Goal: Information Seeking & Learning: Learn about a topic

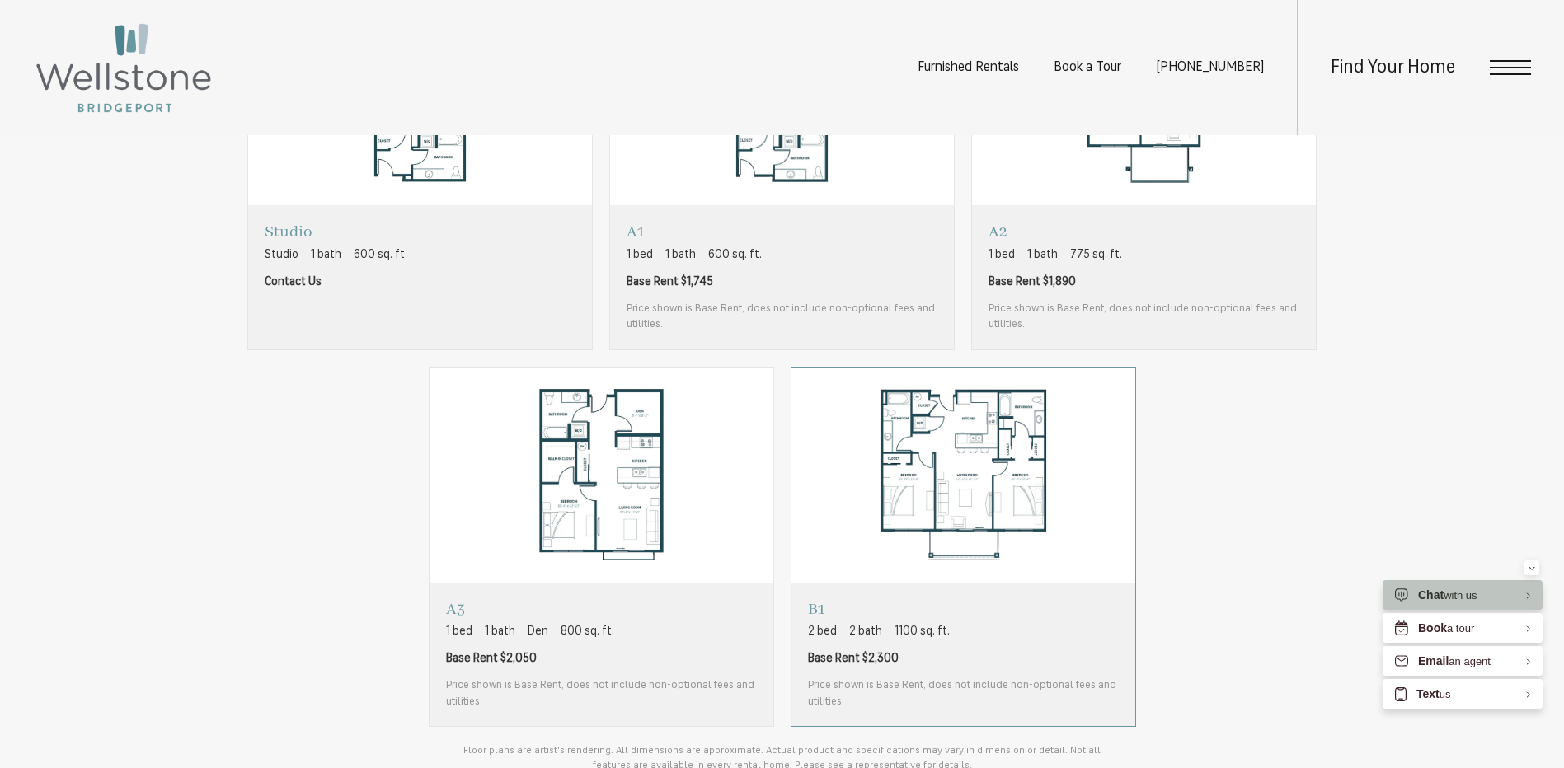
scroll to position [1319, 0]
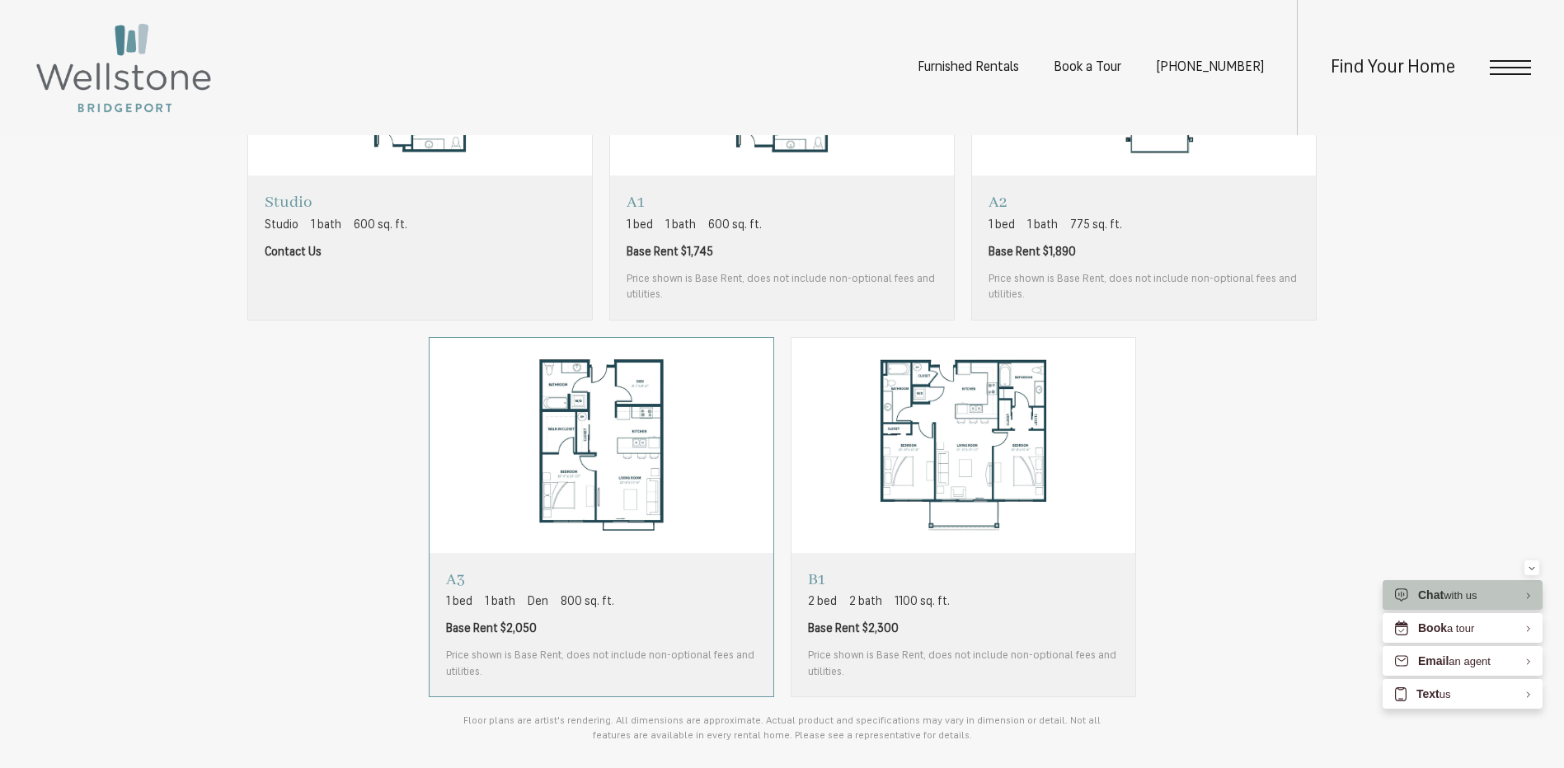
click at [641, 628] on span "Base Rent $2,050" at bounding box center [601, 629] width 311 height 17
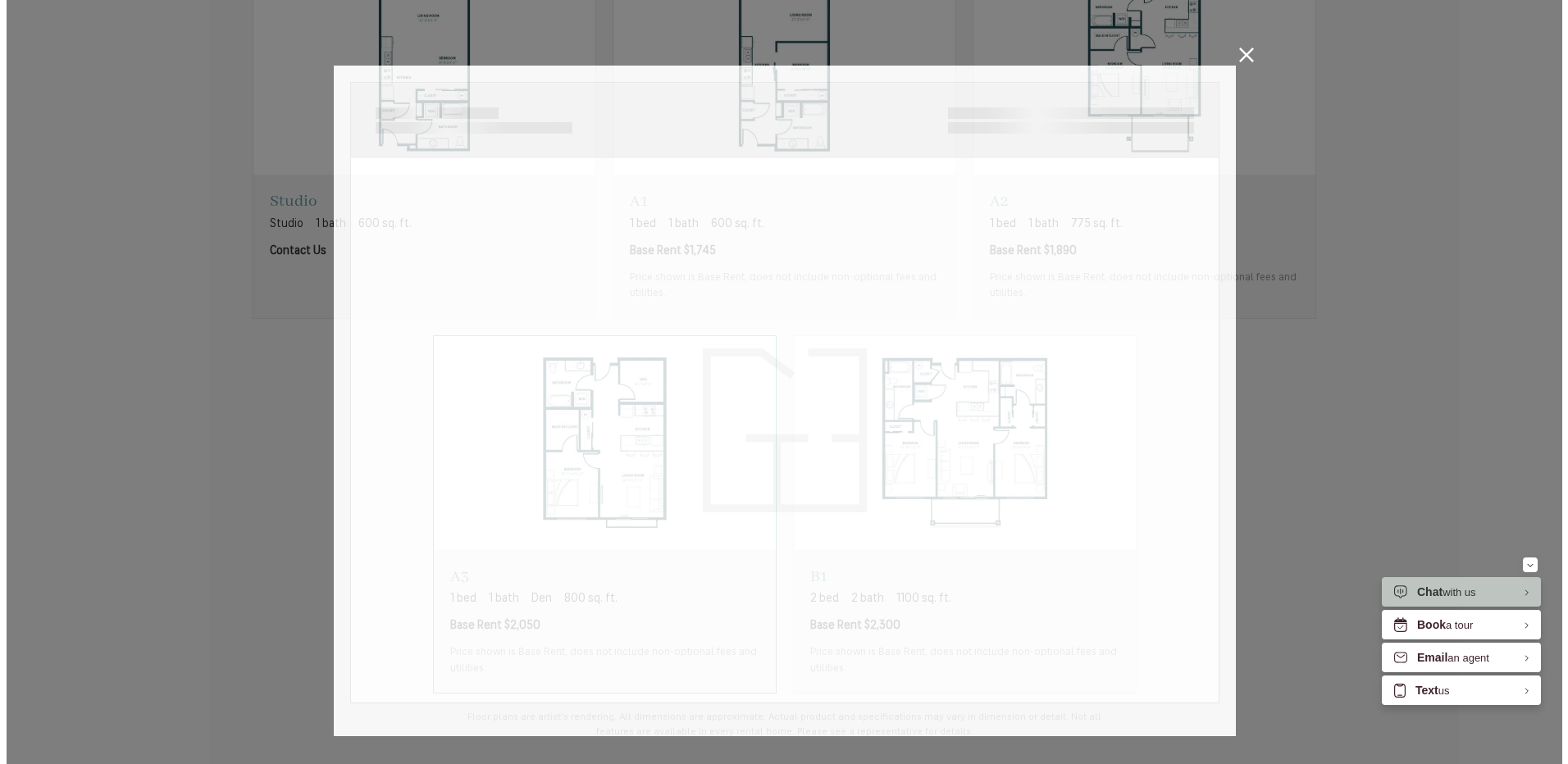
scroll to position [0, 0]
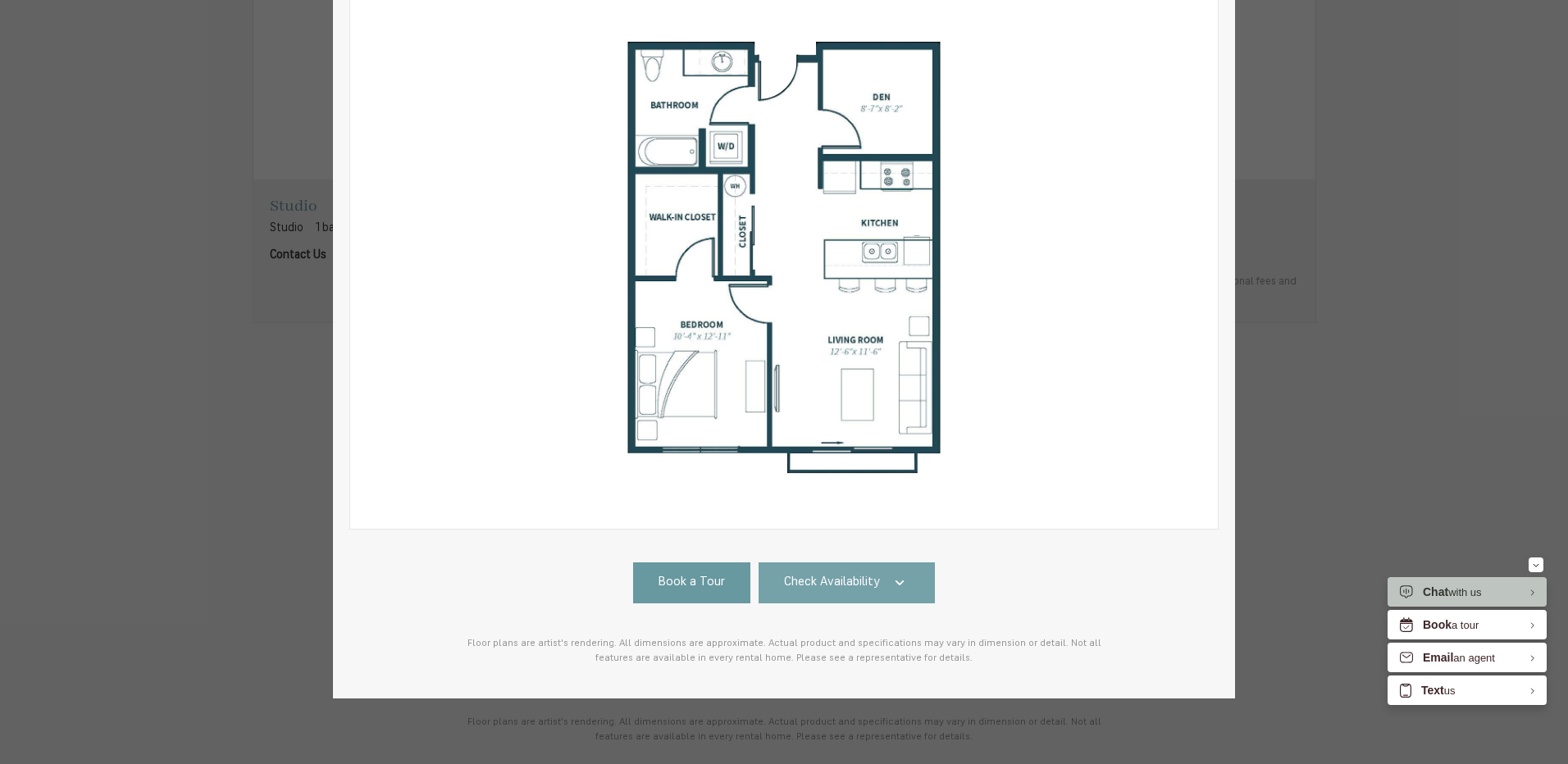
click at [833, 563] on link "Check Availability" at bounding box center [848, 583] width 177 height 41
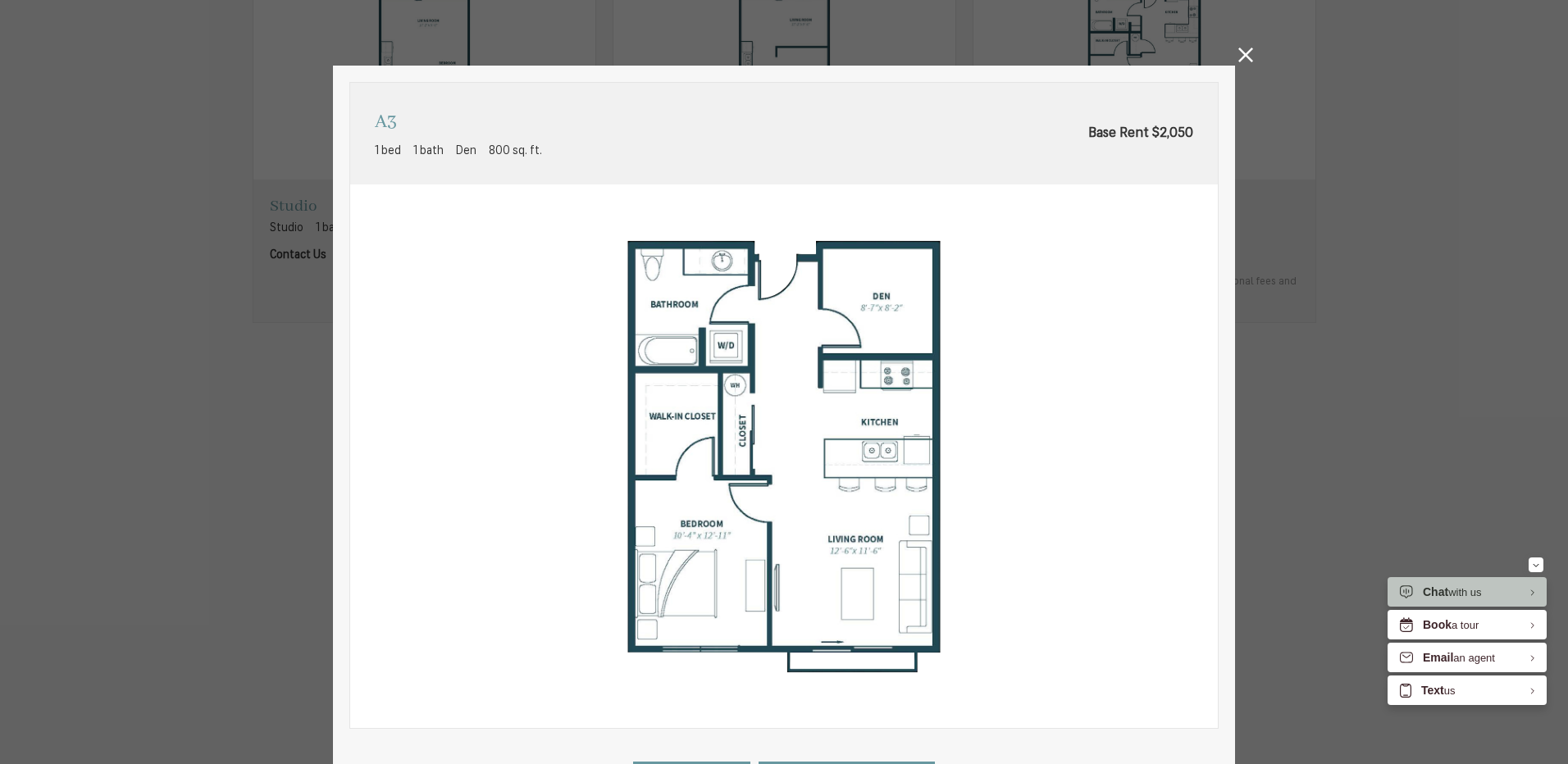
click at [1240, 62] on icon at bounding box center [1246, 55] width 15 height 15
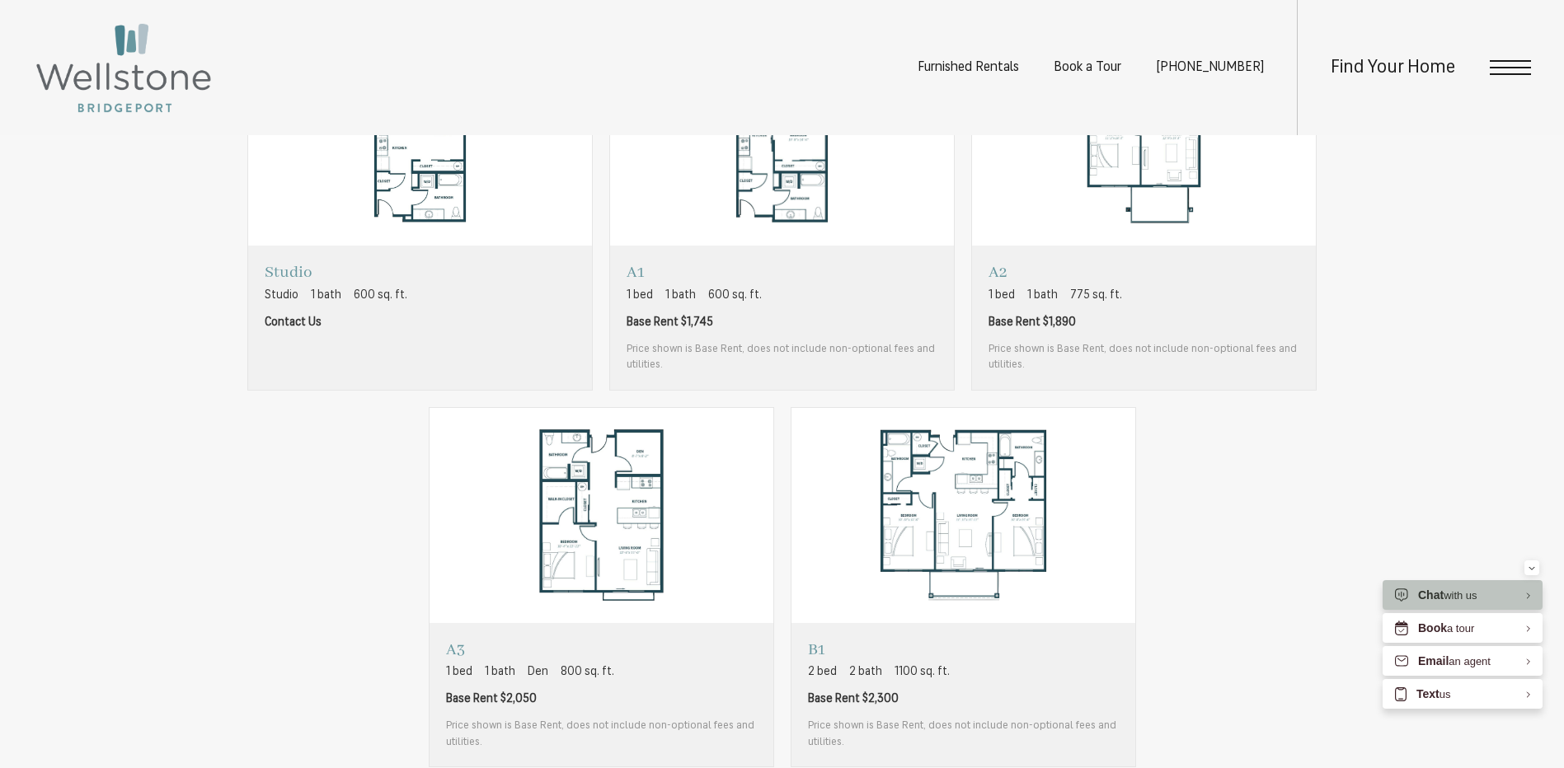
scroll to position [1154, 0]
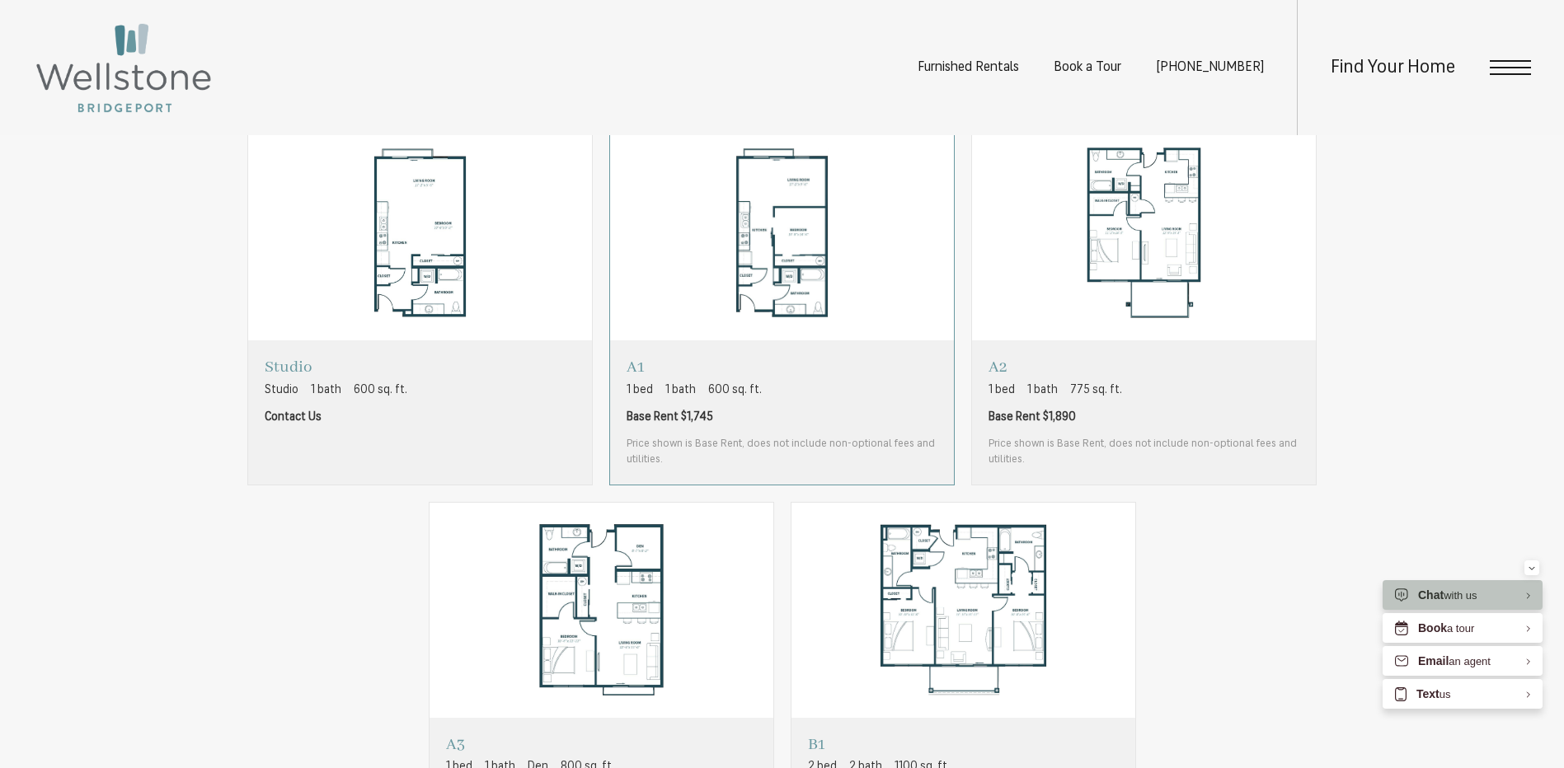
click at [754, 426] on div "A1 1 bed 1 bath 600 sq. ft. Base Rent $1,745 Price shown is Base Rent, does not…" at bounding box center [782, 412] width 311 height 110
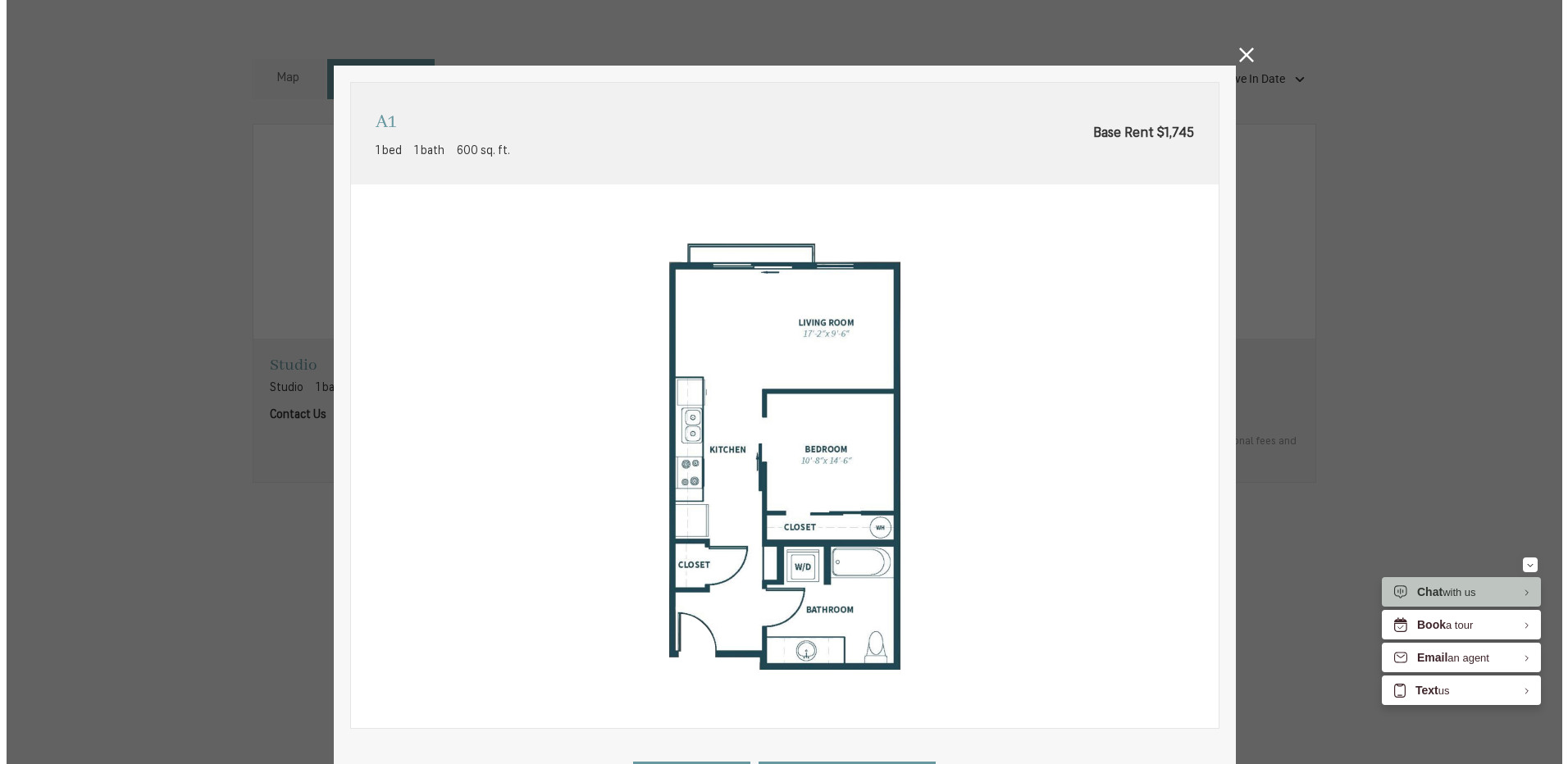
scroll to position [0, 0]
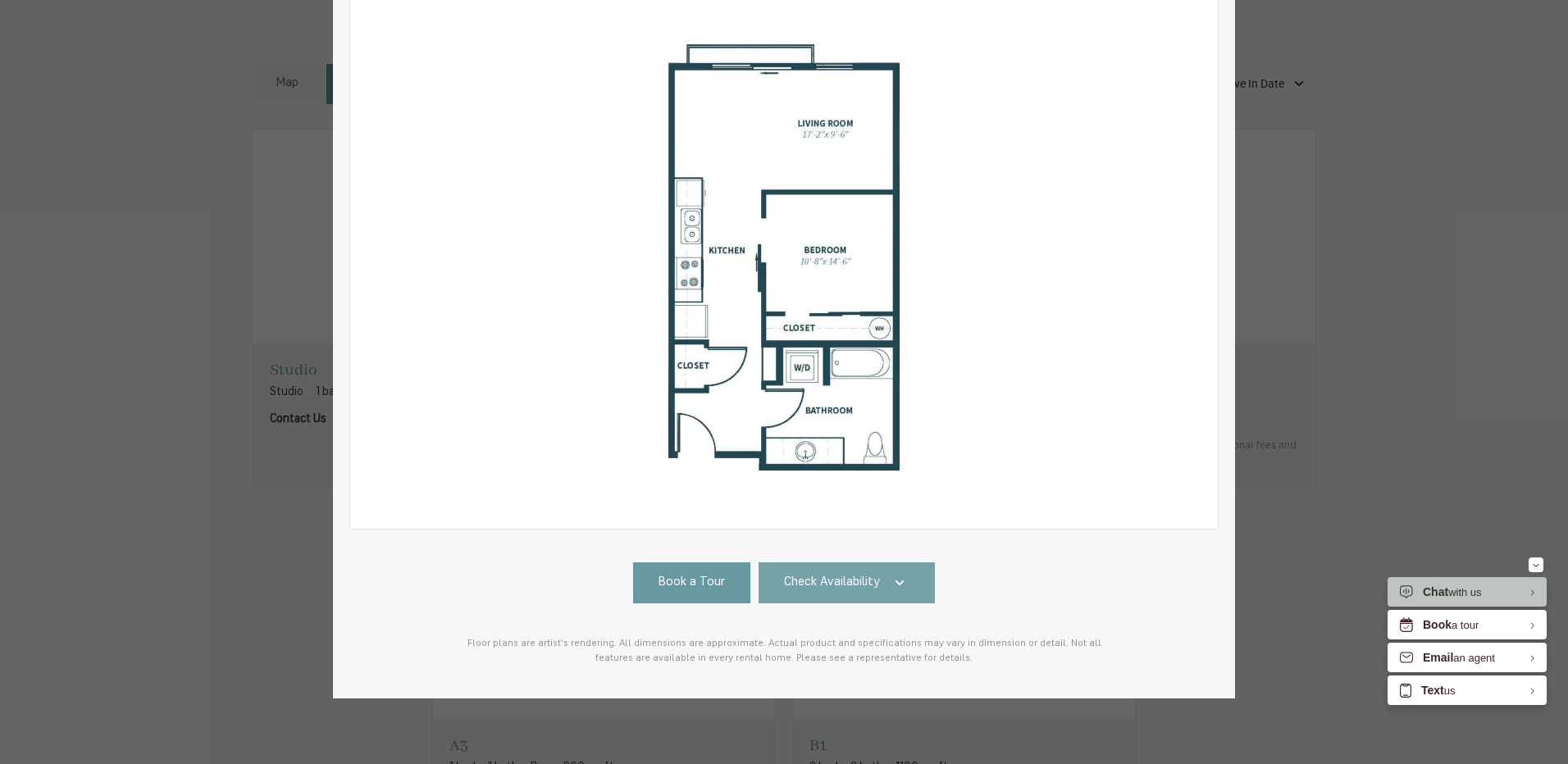
click at [875, 577] on link "Check Availability" at bounding box center [848, 583] width 177 height 41
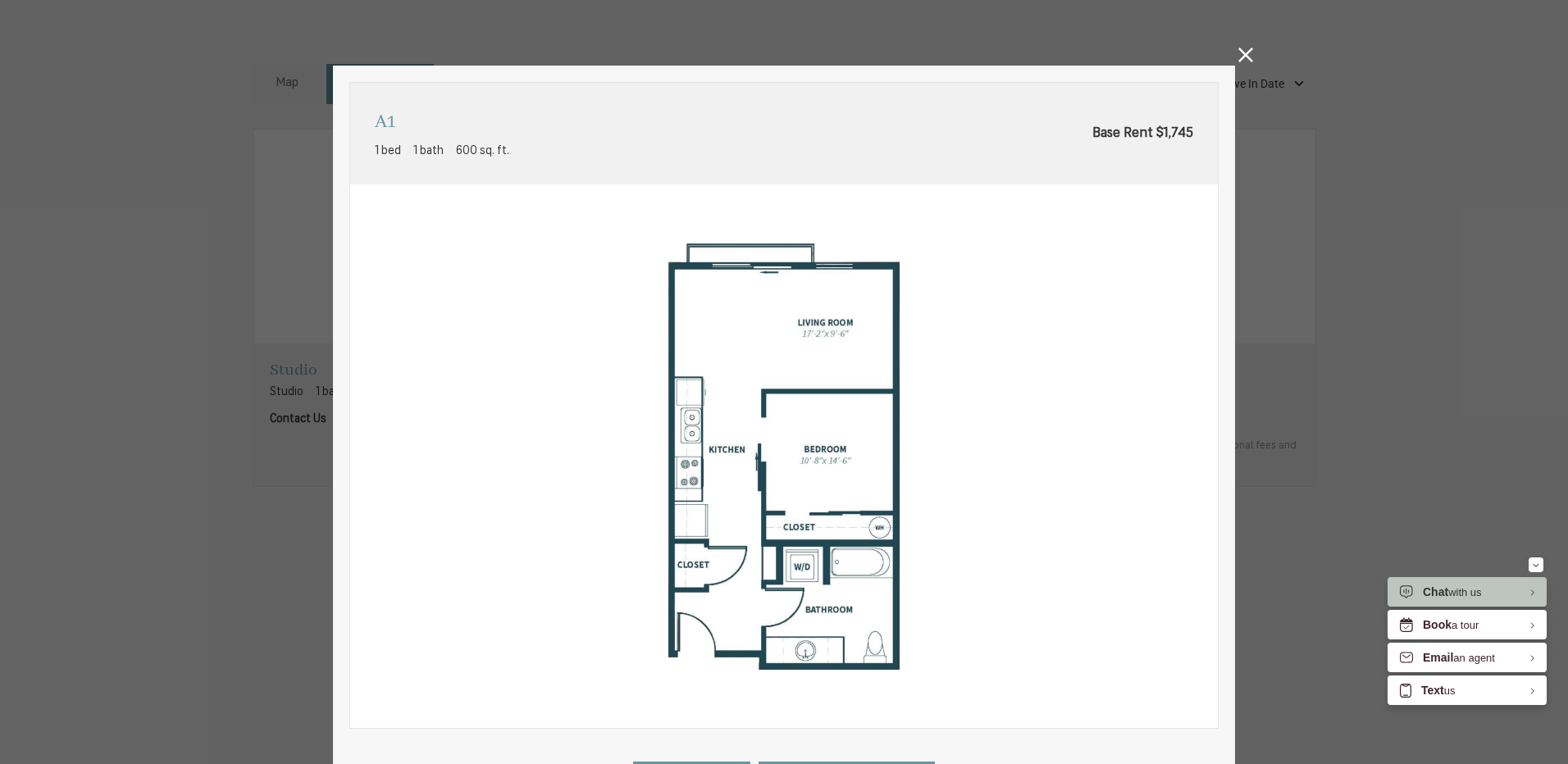
drag, startPoint x: 1241, startPoint y: 53, endPoint x: 944, endPoint y: 225, distance: 343.2
click at [1241, 53] on icon at bounding box center [1246, 55] width 15 height 15
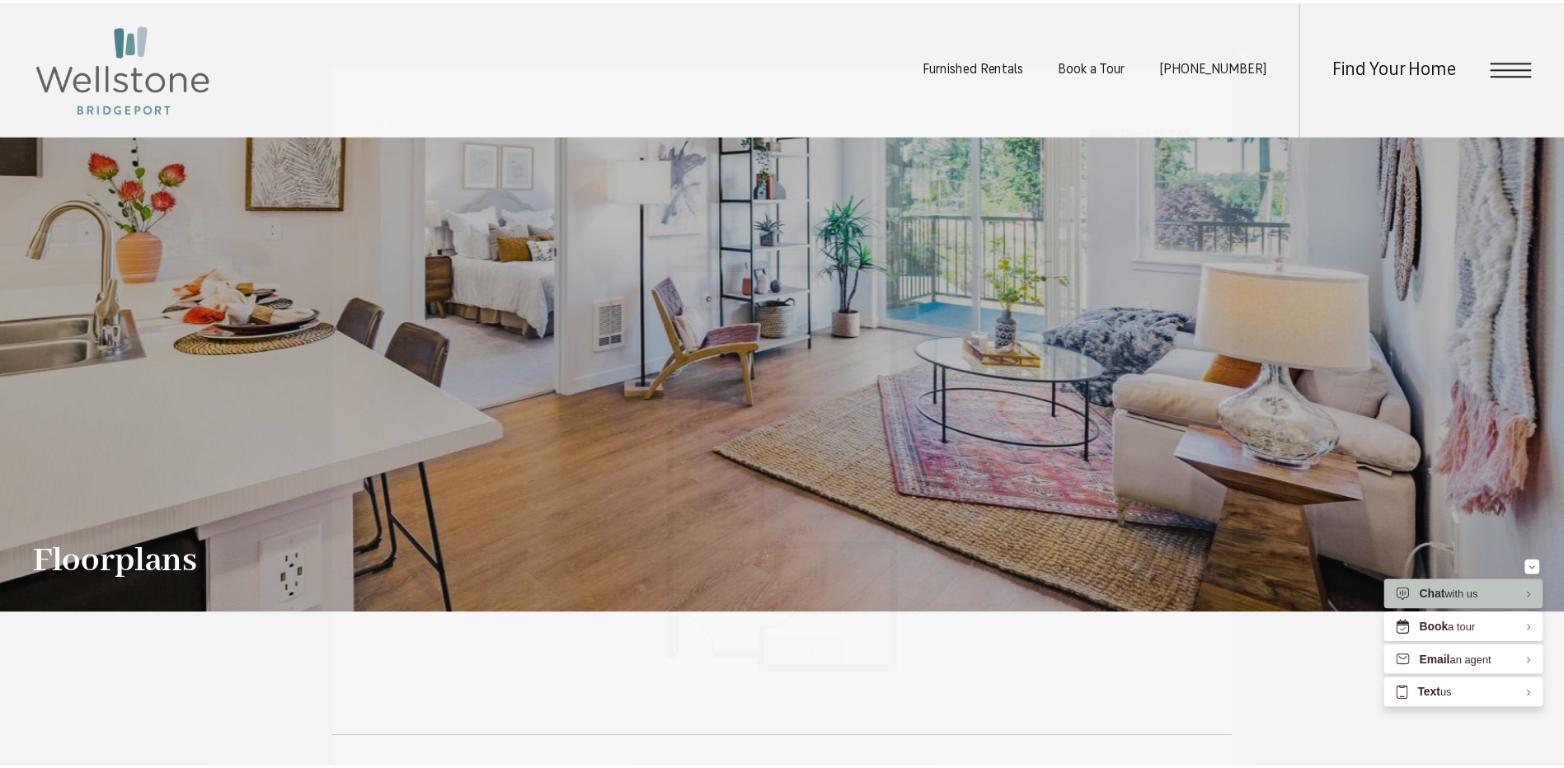
scroll to position [1154, 0]
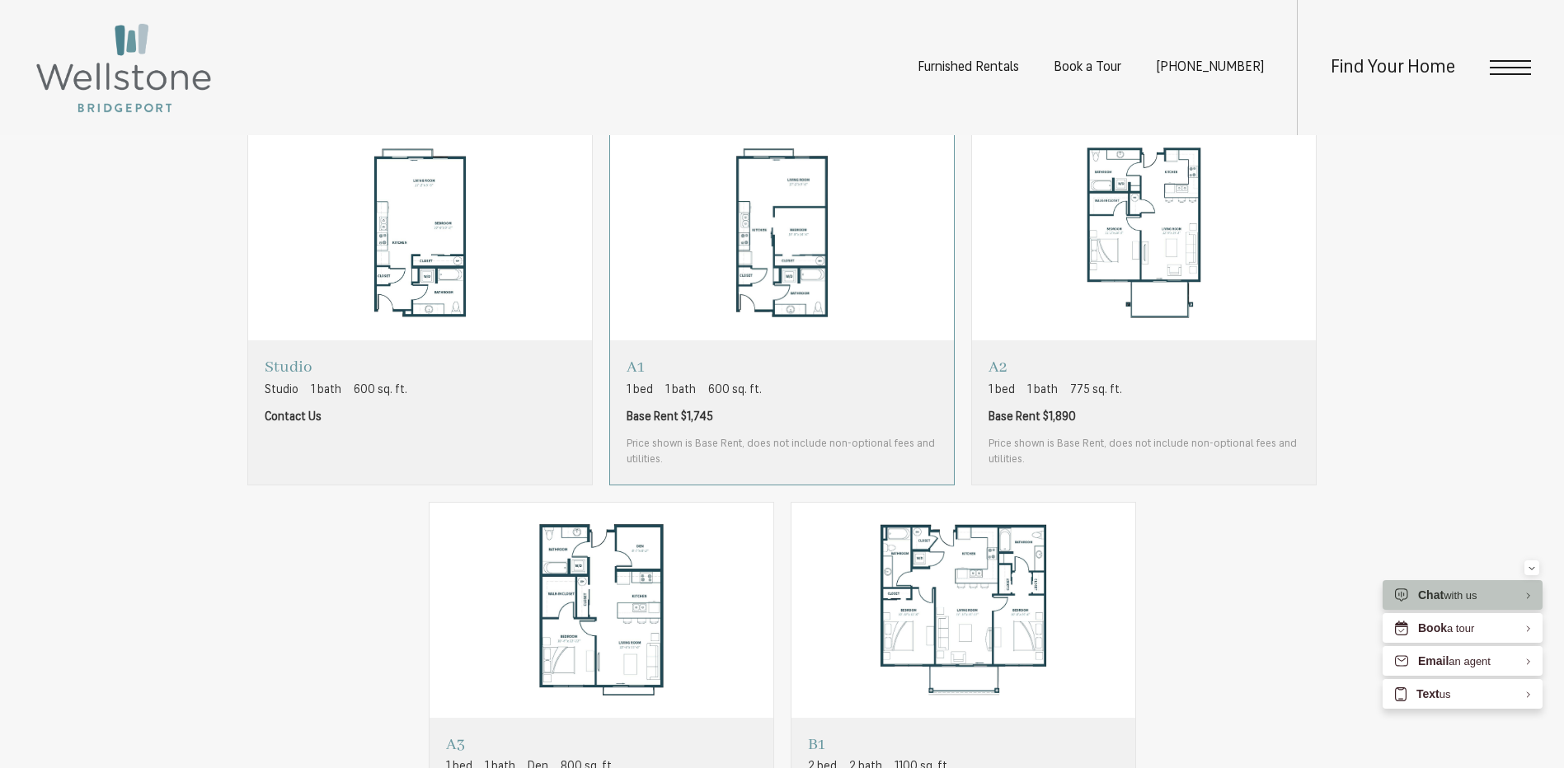
click at [749, 430] on div "A1 1 bed 1 bath 600 sq. ft. Base Rent $1,745 Price shown is Base Rent, does not…" at bounding box center [782, 412] width 311 height 110
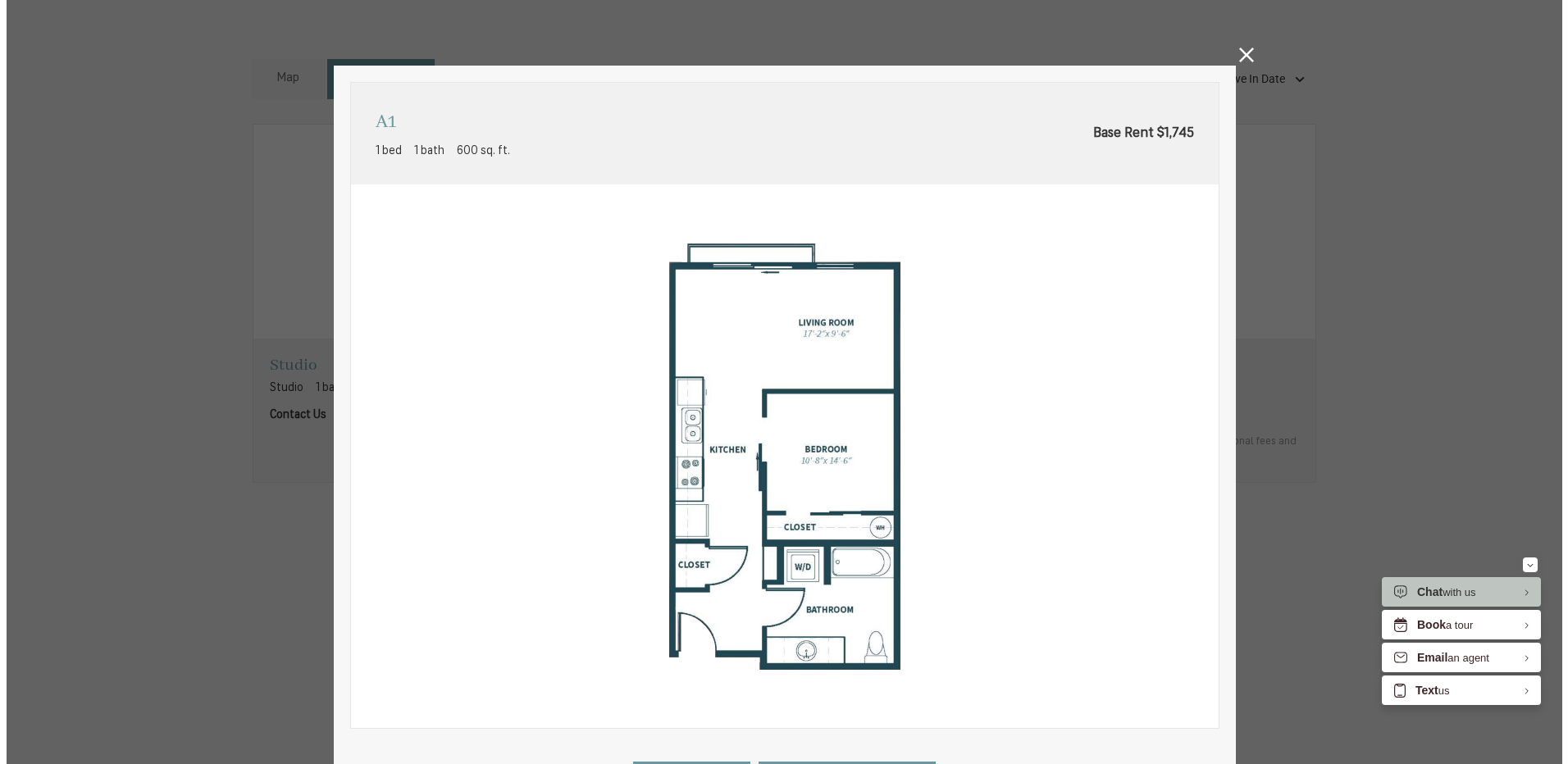
scroll to position [0, 0]
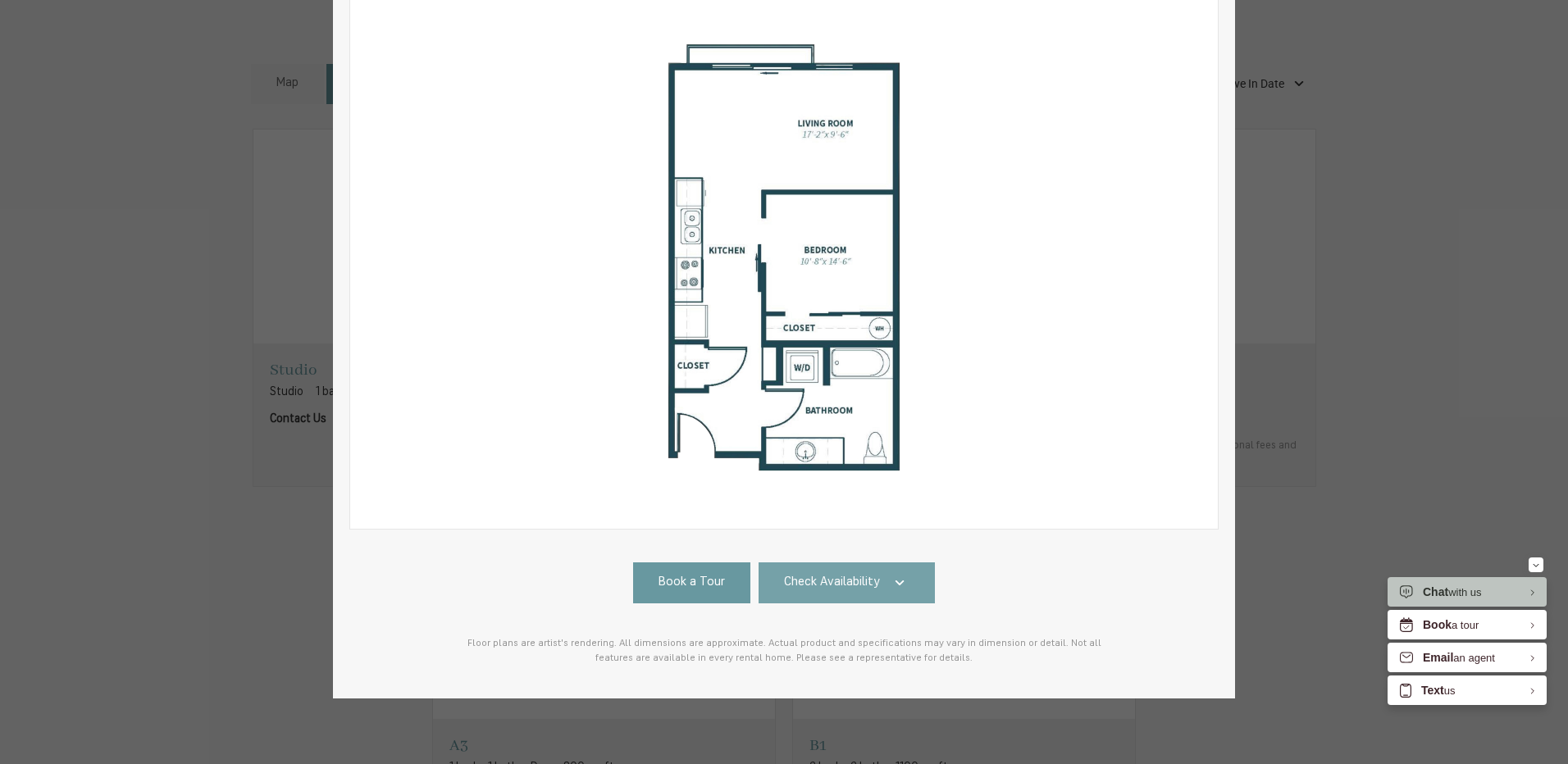
click at [855, 574] on span "Check Availability" at bounding box center [832, 583] width 96 height 19
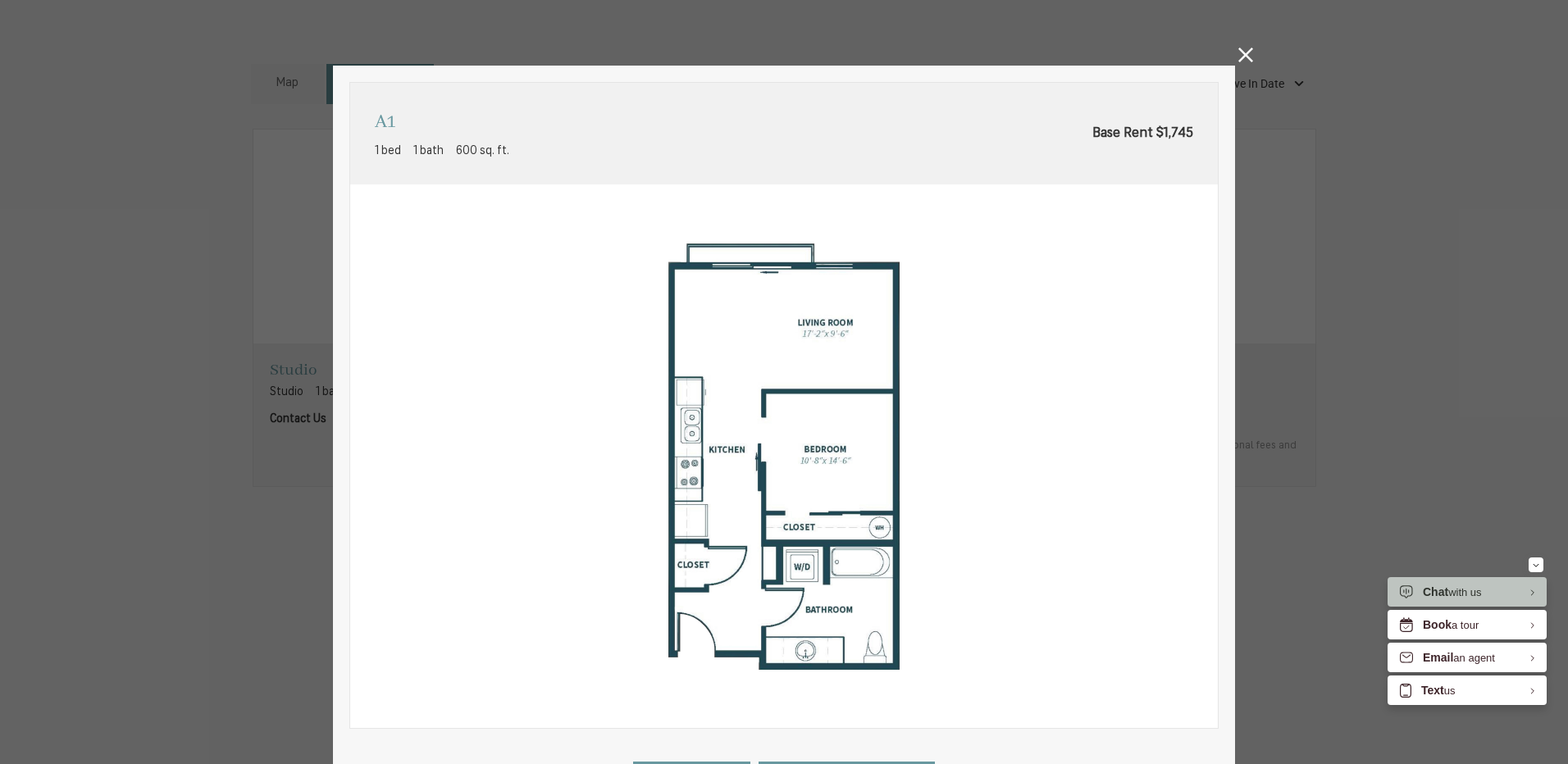
click at [1240, 56] on icon at bounding box center [1246, 55] width 15 height 15
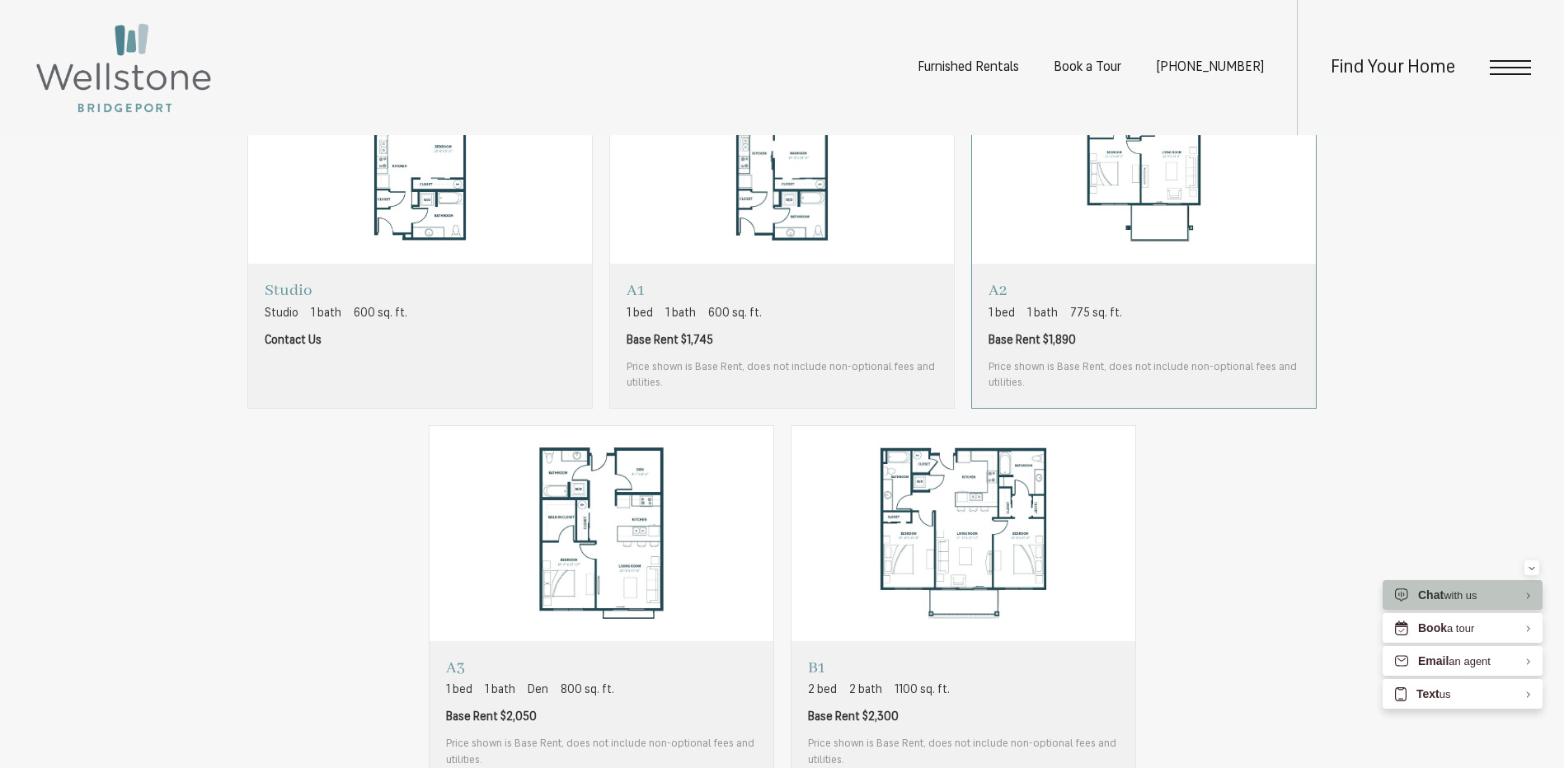
scroll to position [1072, 0]
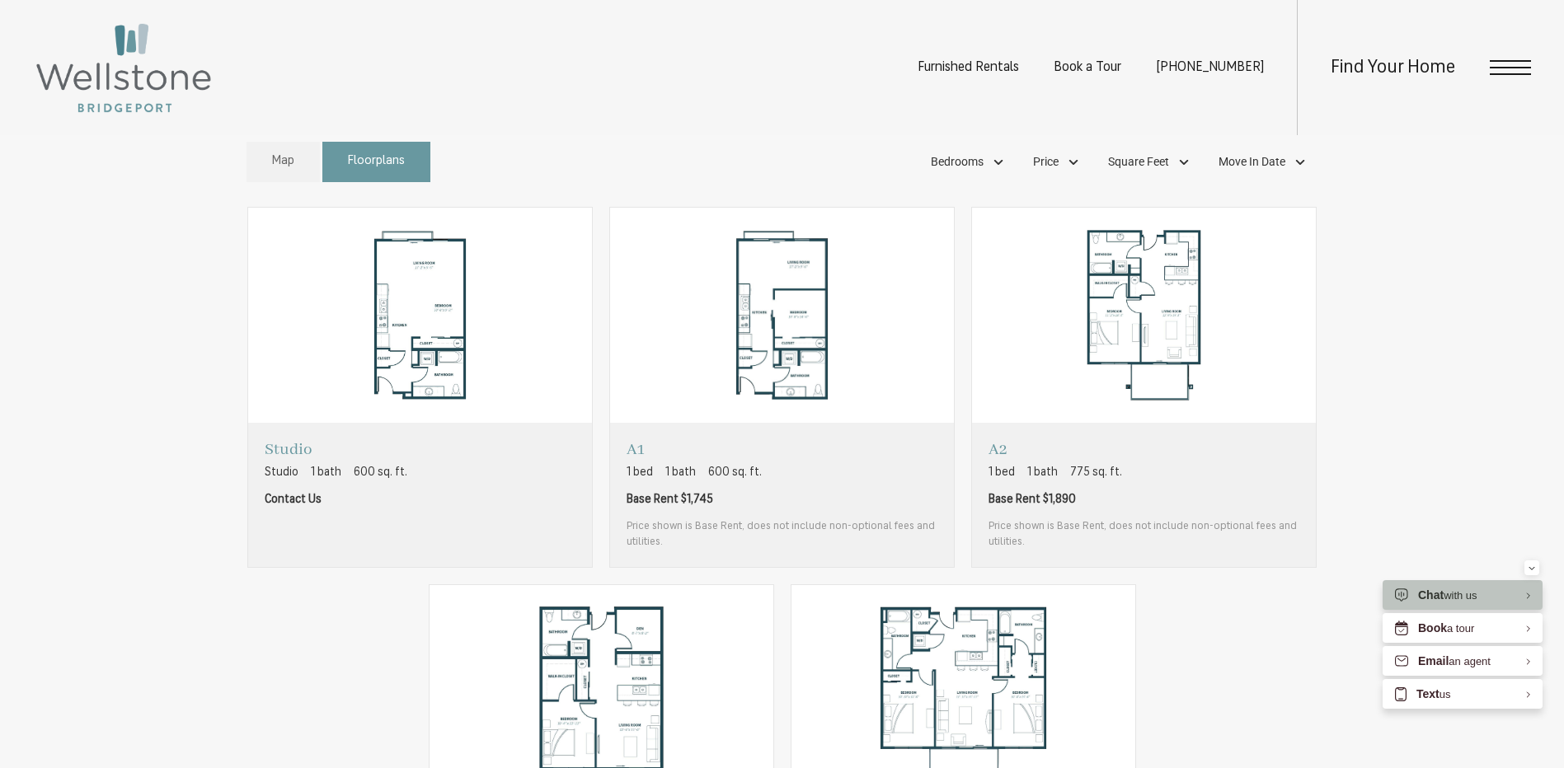
click at [1459, 409] on div "Studio Studio 1 bath 600 sq. ft. Contact Us A1 1 bed A2" at bounding box center [782, 576] width 1498 height 739
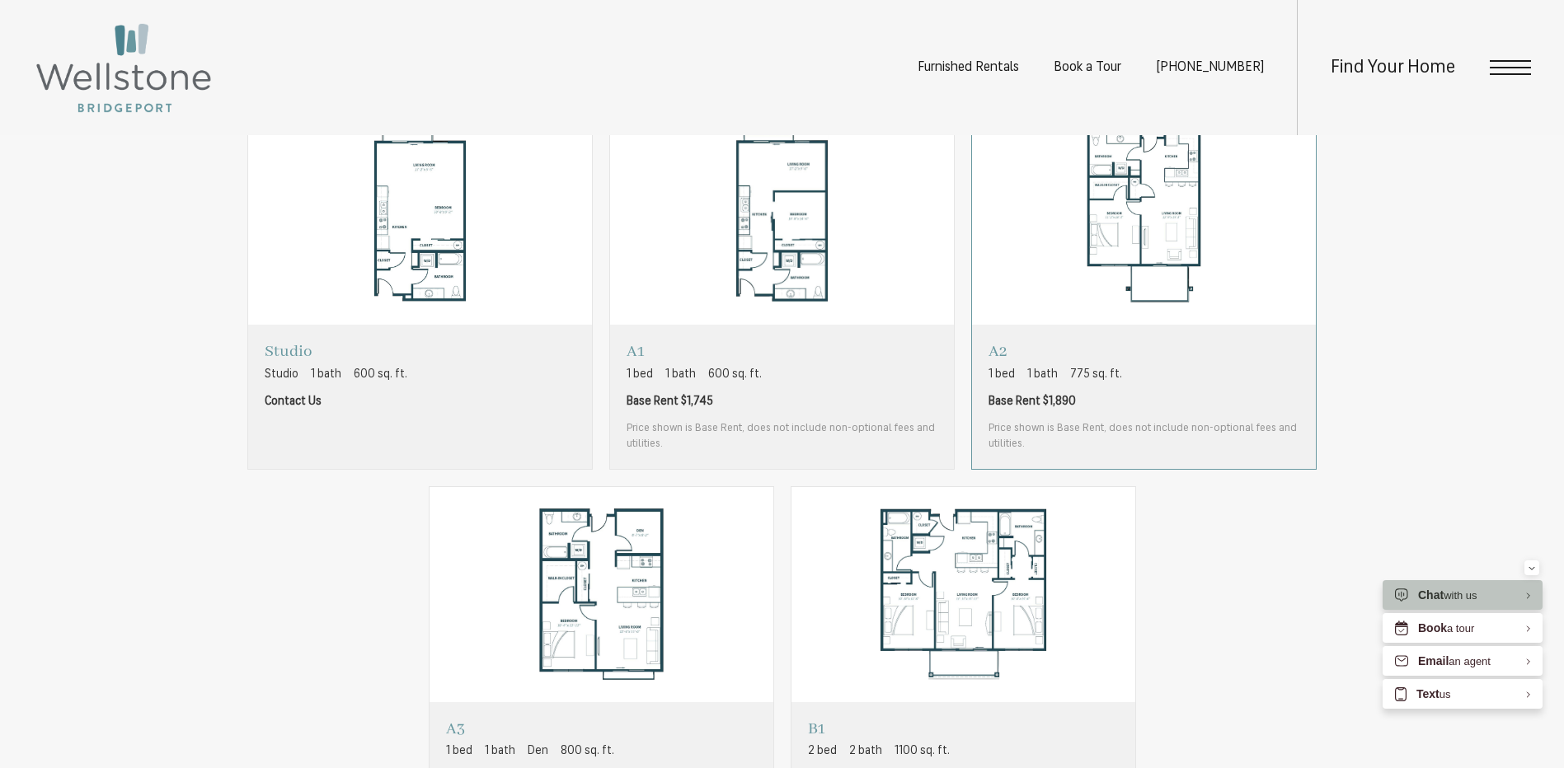
scroll to position [989, 0]
